Goal: Transaction & Acquisition: Book appointment/travel/reservation

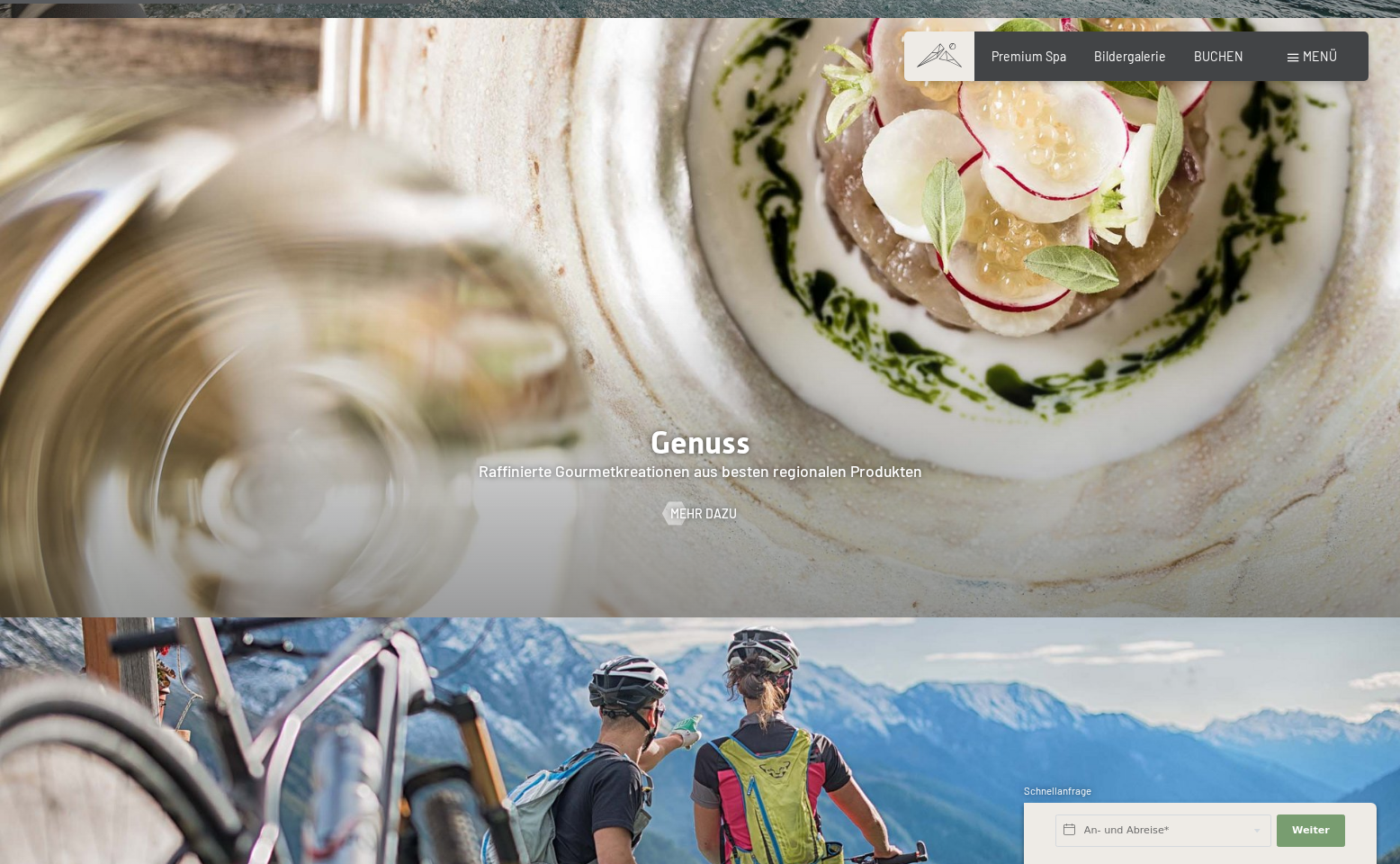
scroll to position [2969, 0]
click at [1217, 51] on span "BUCHEN" at bounding box center [1218, 53] width 49 height 16
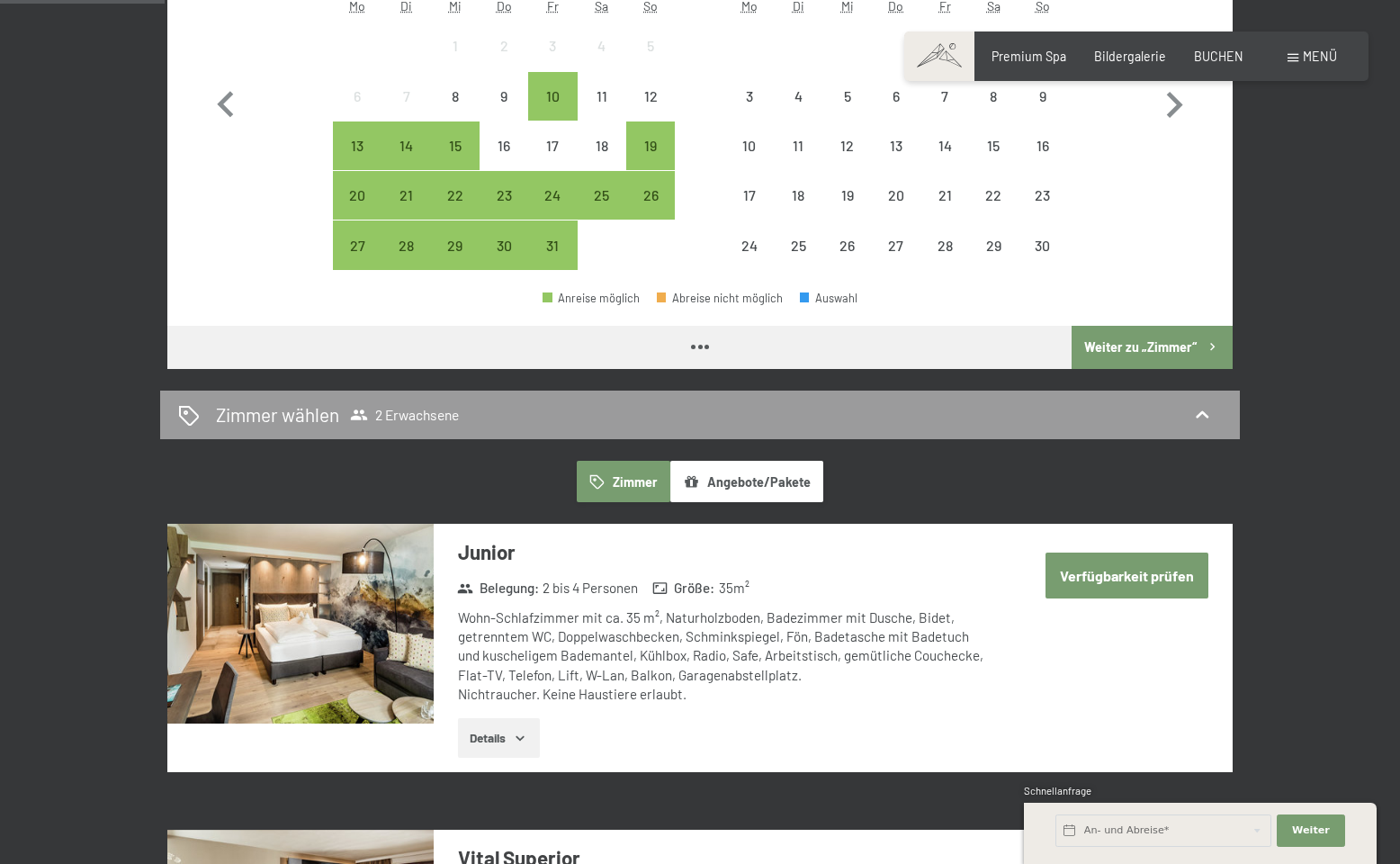
scroll to position [450, 0]
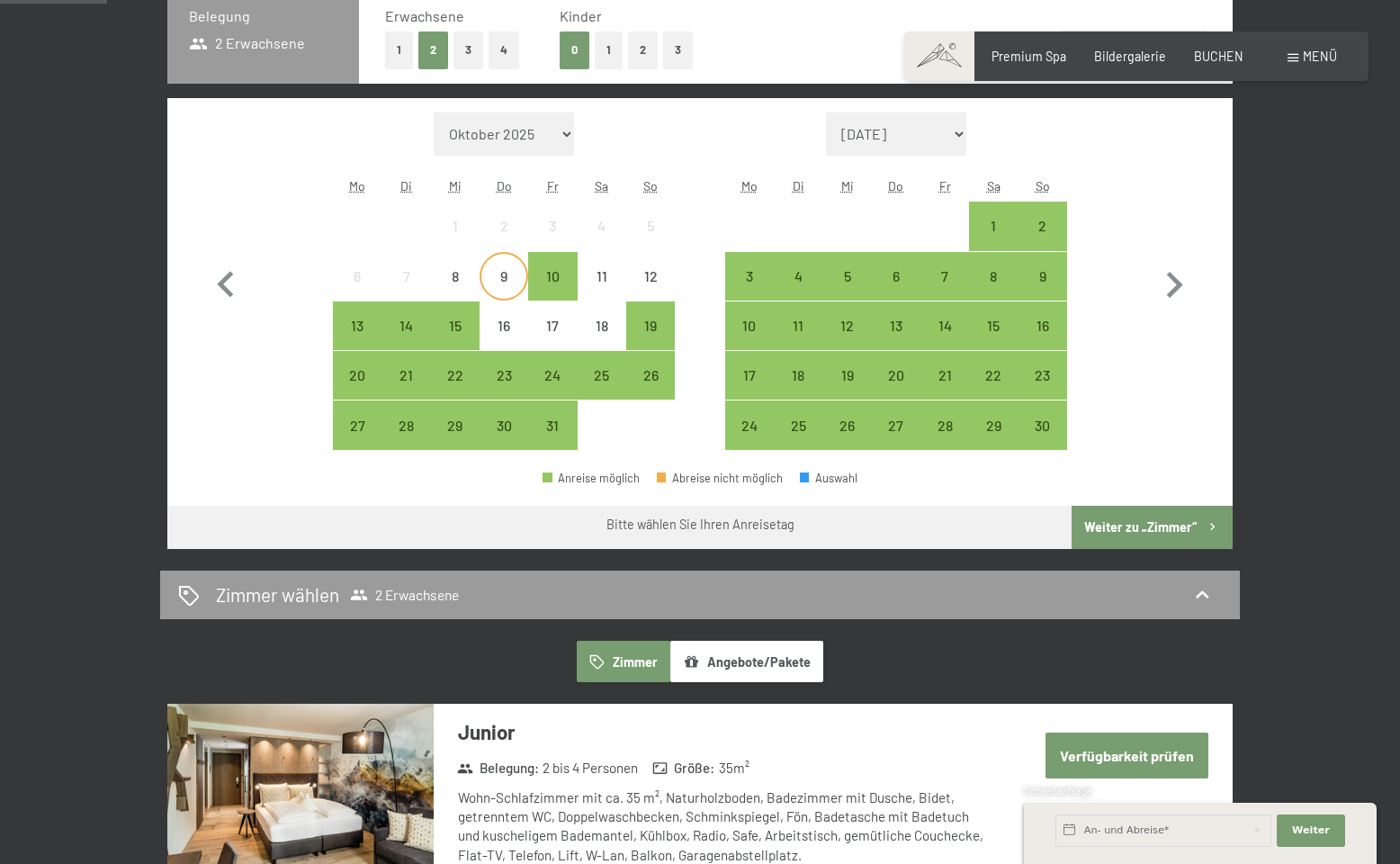
click at [512, 270] on div "9" at bounding box center [503, 291] width 45 height 45
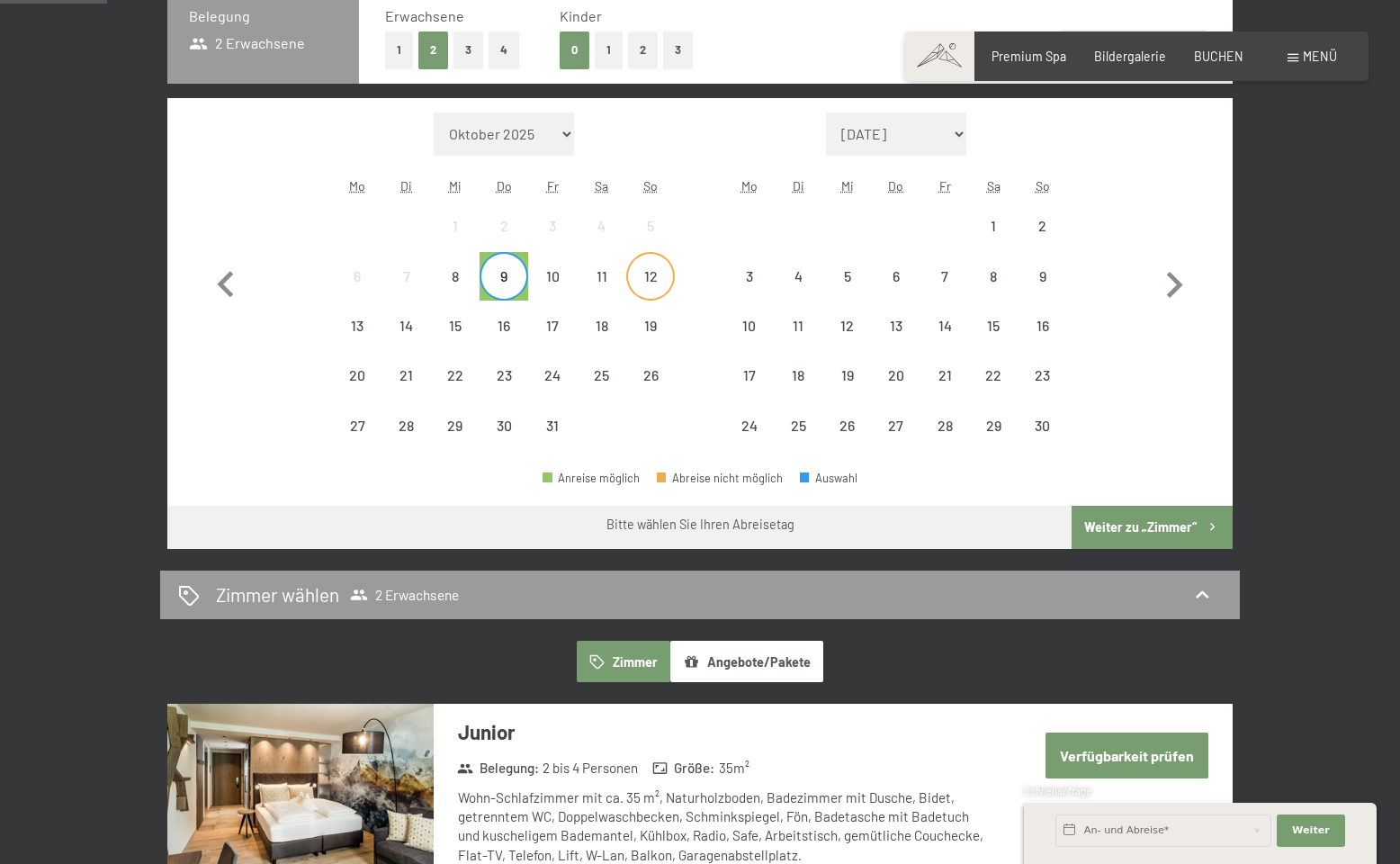
click at [641, 273] on div "12" at bounding box center [651, 291] width 45 height 45
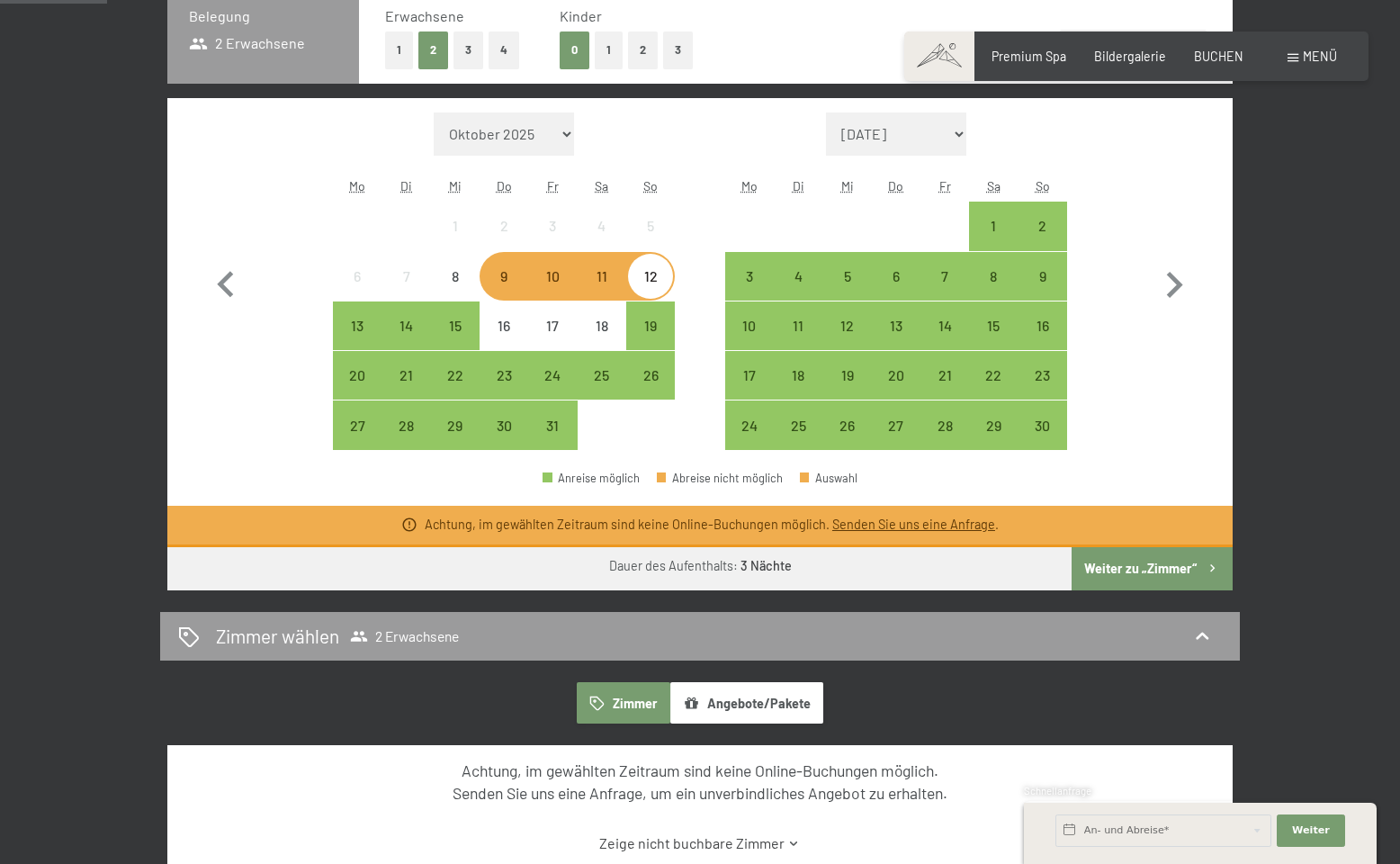
click at [1133, 566] on button "Weiter zu „Zimmer“" at bounding box center [1152, 568] width 161 height 44
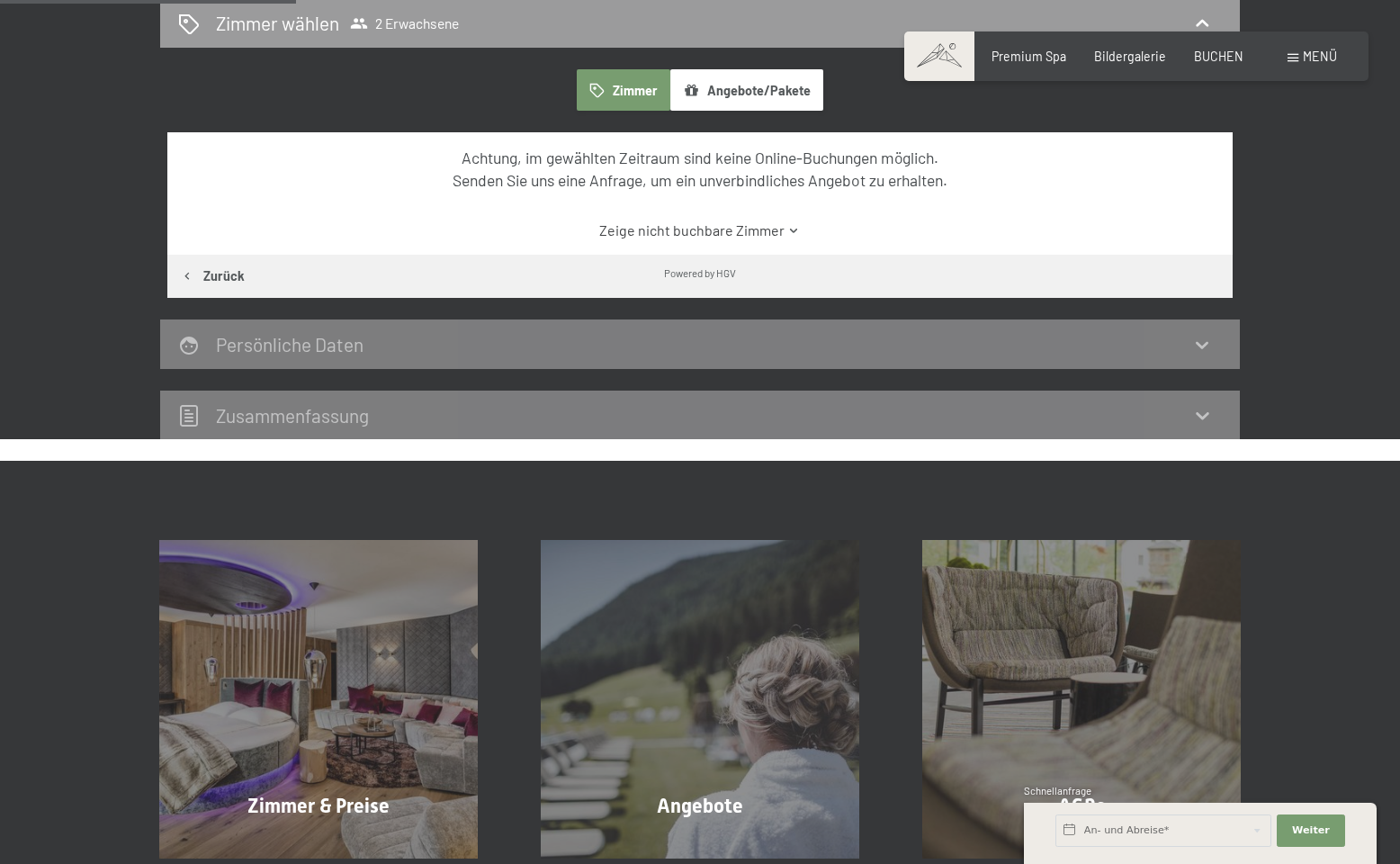
scroll to position [378, 0]
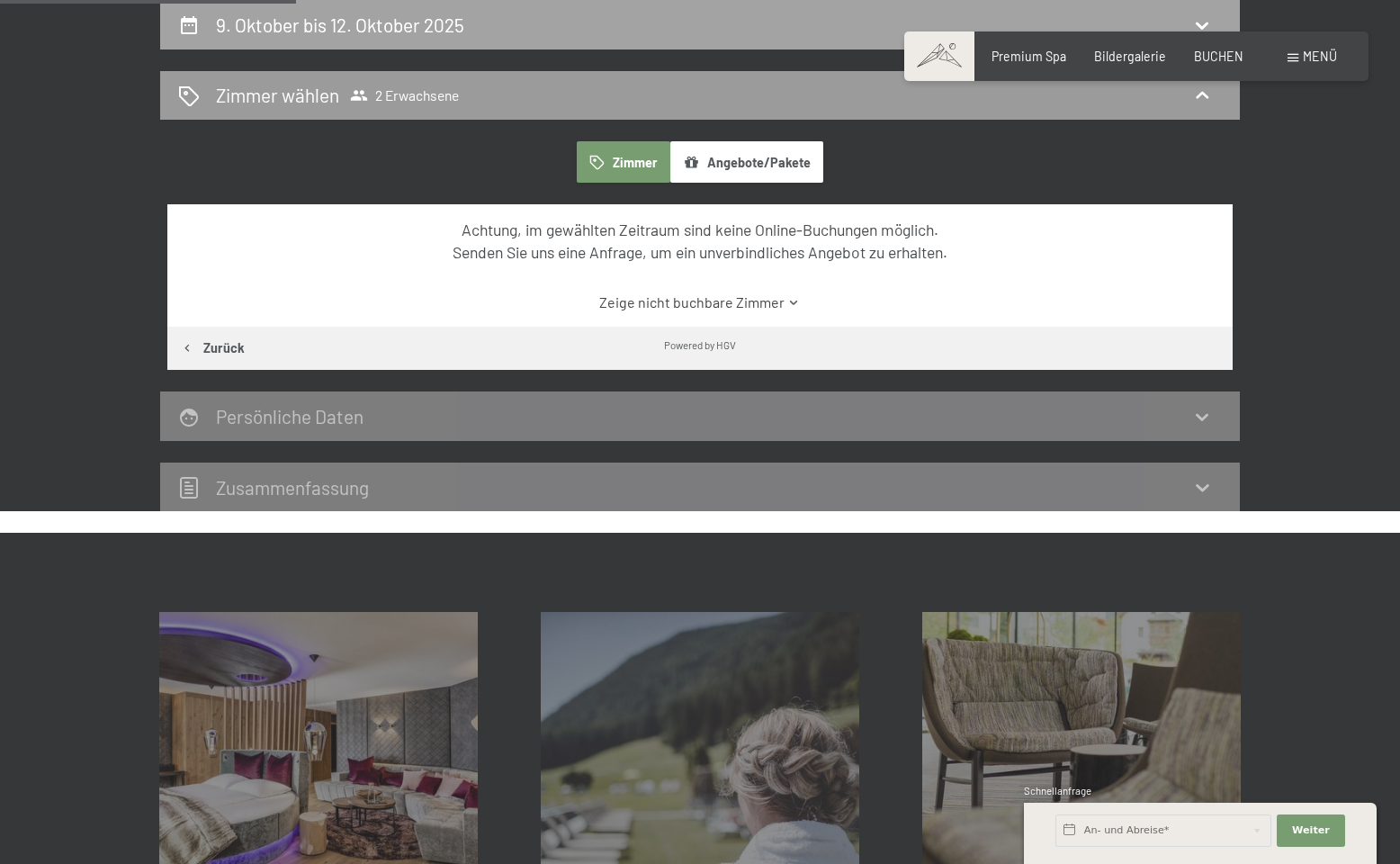
click at [507, 30] on div "9. Oktober bis 12. Oktober 2025" at bounding box center [700, 24] width 1043 height 26
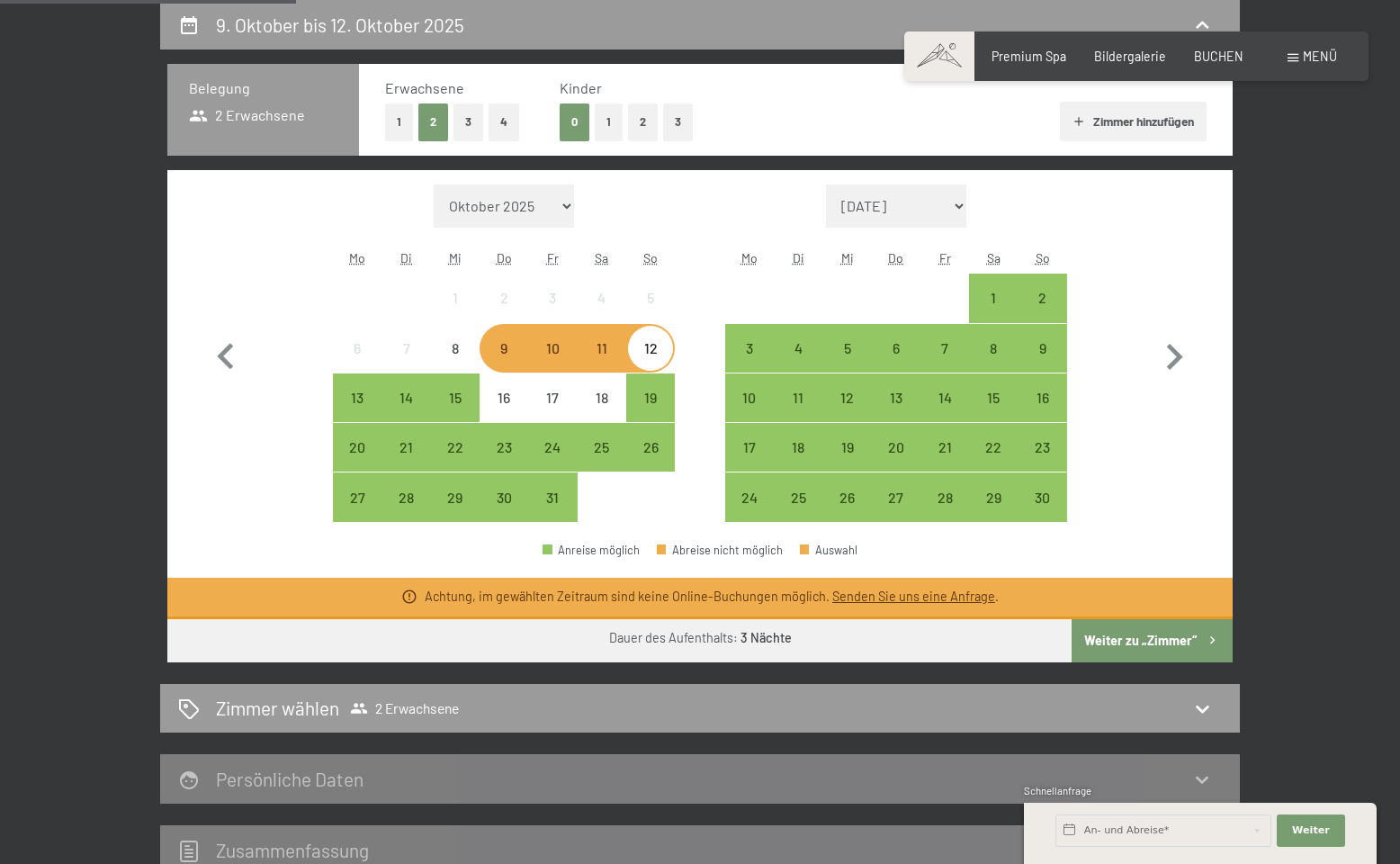
click at [691, 347] on div "Monat/Jahr Oktober 2025 [DATE] Dezember 2025 Januar 2026 Februar 2026 März 2026…" at bounding box center [700, 353] width 1002 height 338
click at [561, 344] on div "10" at bounding box center [552, 364] width 45 height 45
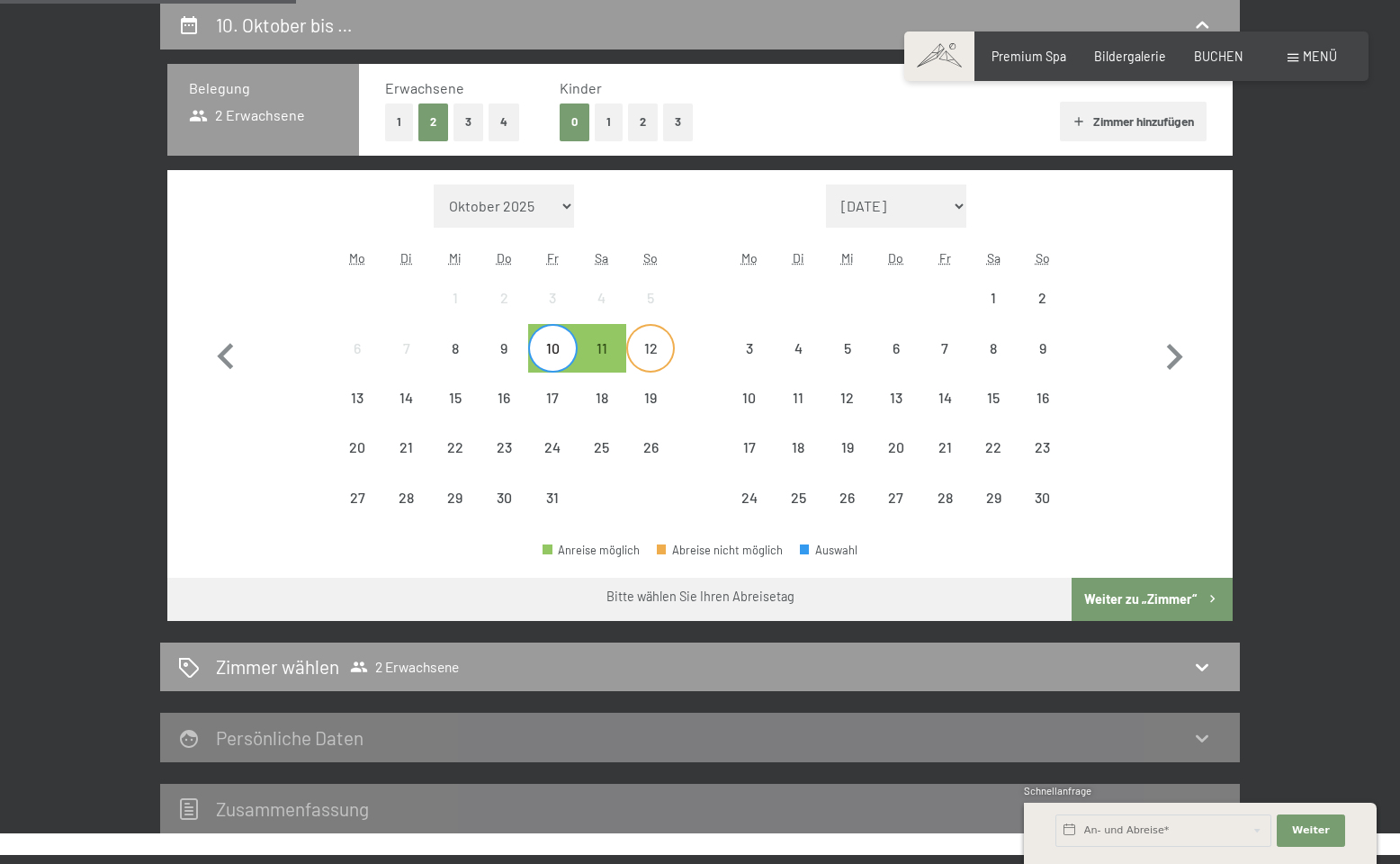
click at [663, 346] on div "12" at bounding box center [651, 364] width 45 height 45
